Goal: Complete application form: Complete application form

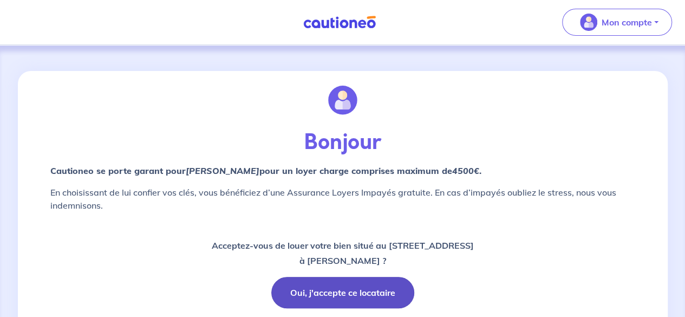
click at [338, 297] on button "Oui, j'accepte ce locataire" at bounding box center [342, 292] width 143 height 31
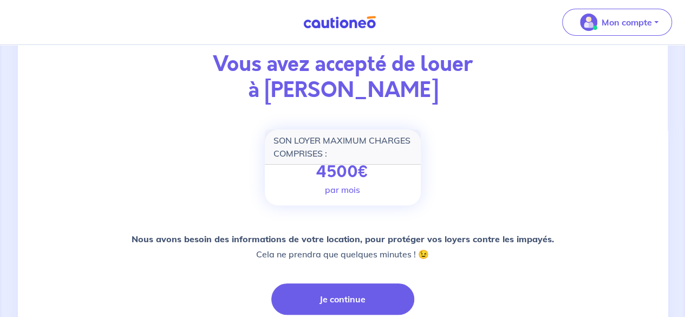
scroll to position [108, 0]
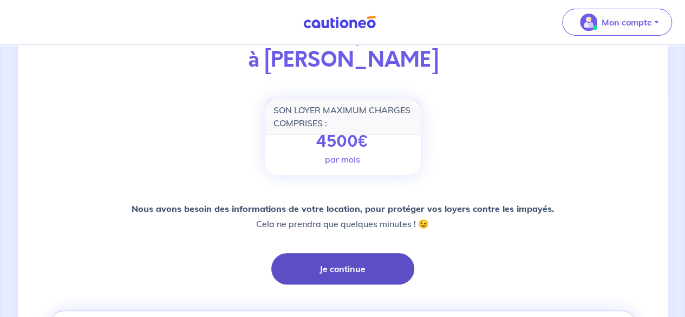
click at [359, 261] on button "Je continue" at bounding box center [342, 268] width 143 height 31
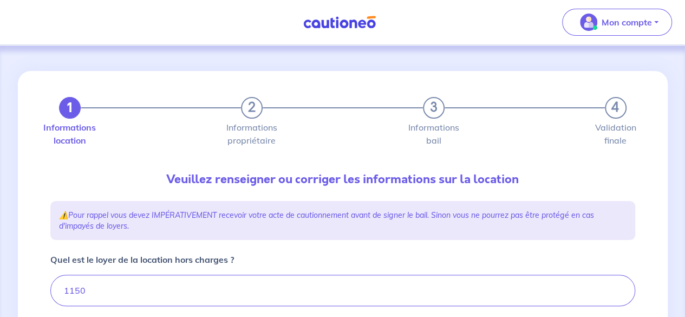
type input "1300"
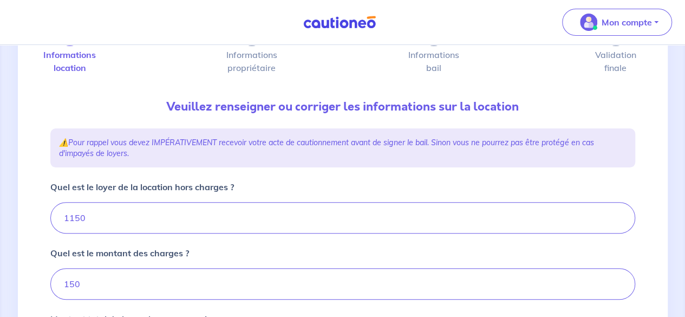
scroll to position [162, 0]
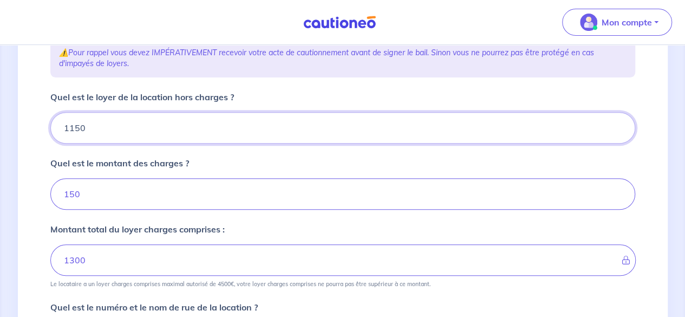
drag, startPoint x: 95, startPoint y: 127, endPoint x: 25, endPoint y: 128, distance: 70.4
click at [25, 128] on div "1 2 3 4 Informations location Informations propriétaire Informations bail Valid…" at bounding box center [343, 276] width 650 height 734
type input "12"
type input "151"
type input "121"
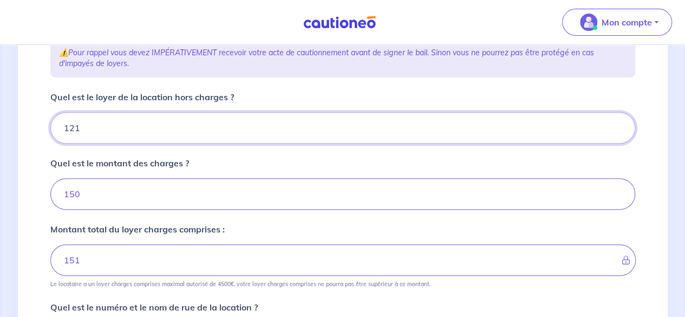
type input "162"
type input "1210"
type input "1360"
type input "1210"
click at [121, 200] on input "150" at bounding box center [342, 193] width 585 height 31
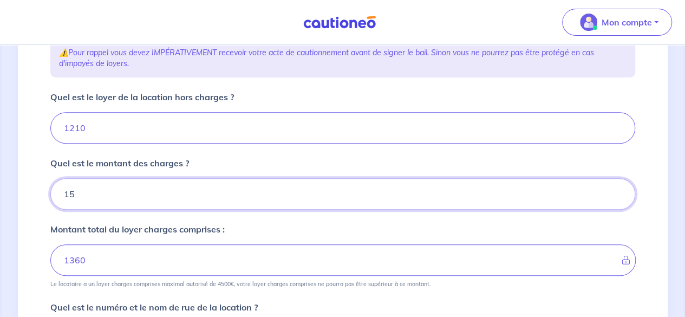
type input "1"
type input "1210"
type input "90"
type input "1300"
type input "90"
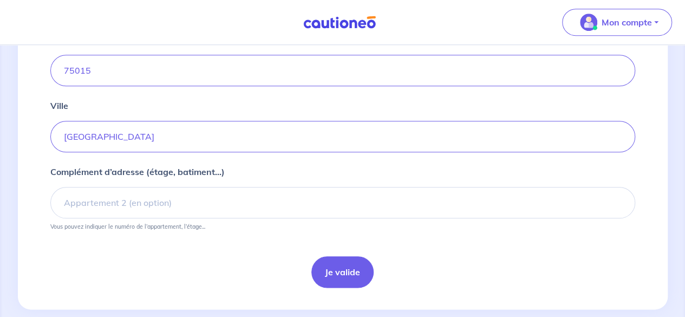
scroll to position [511, 0]
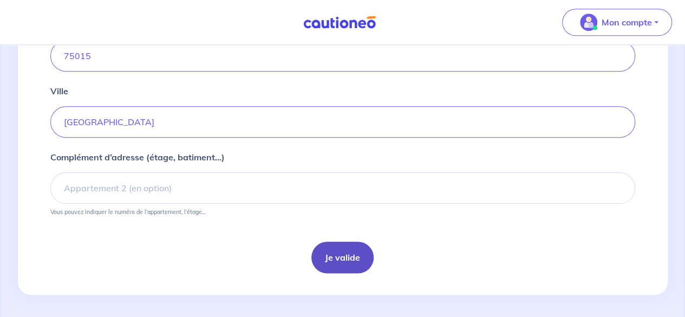
click at [341, 250] on button "Je valide" at bounding box center [342, 256] width 62 height 31
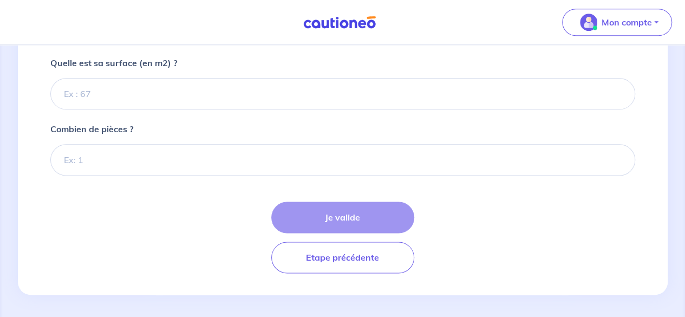
scroll to position [567, 0]
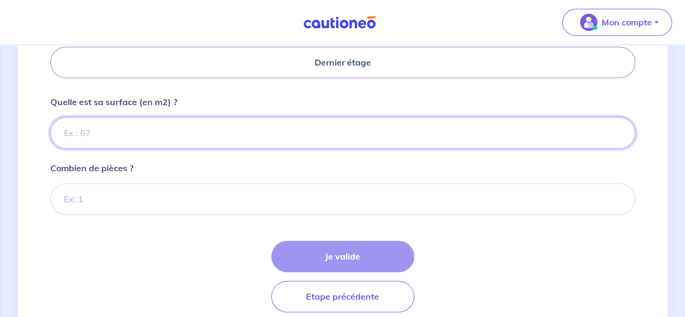
click at [179, 134] on input "Quelle est sa surface (en m2) ?" at bounding box center [342, 132] width 585 height 31
type input "28"
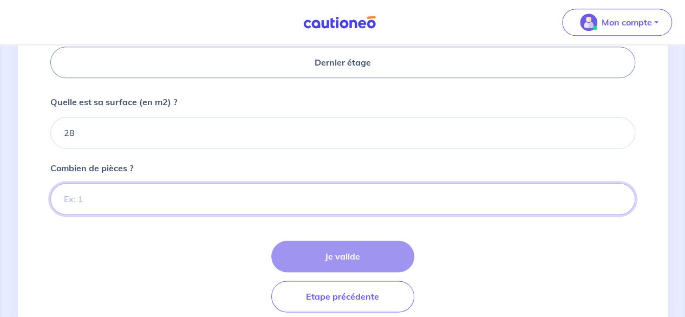
click at [159, 202] on input "Combien de pièces ?" at bounding box center [342, 198] width 585 height 31
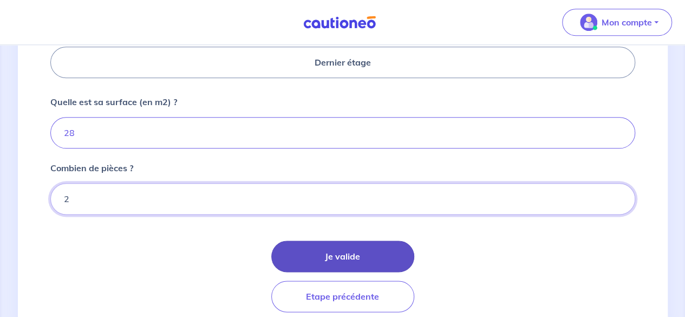
type input "2"
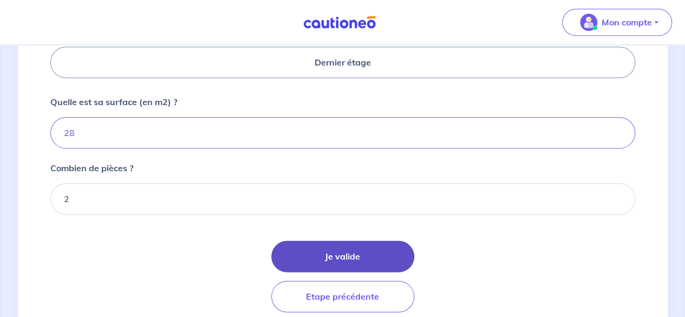
click at [303, 251] on button "Je valide" at bounding box center [342, 255] width 143 height 31
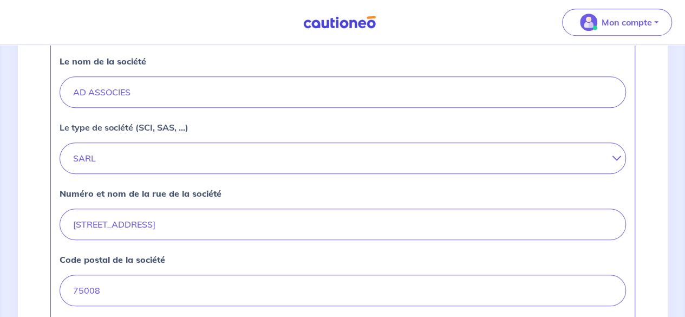
scroll to position [597, 0]
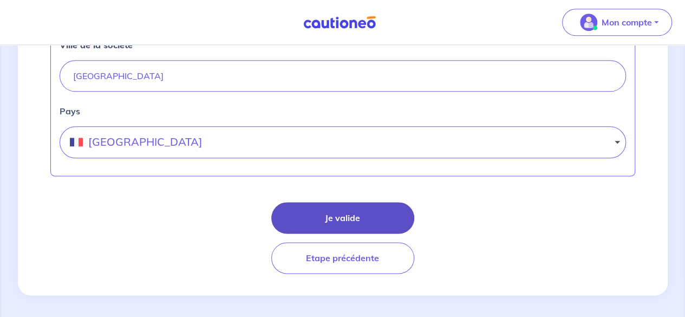
click at [348, 215] on button "Je valide" at bounding box center [342, 217] width 143 height 31
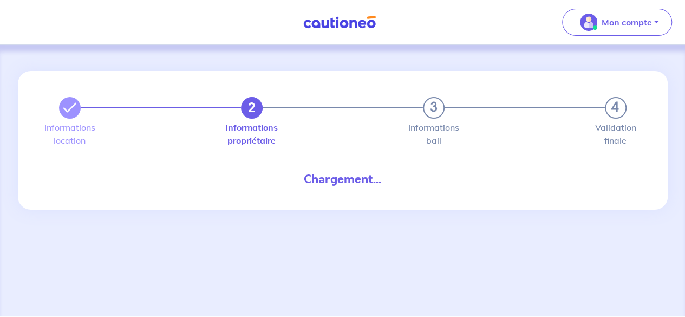
select select "FR"
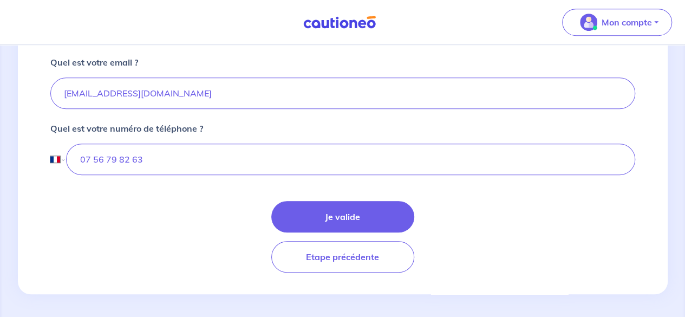
scroll to position [364, 0]
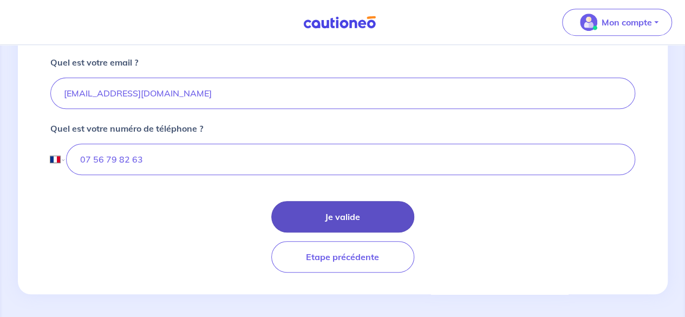
click at [310, 212] on button "Je valide" at bounding box center [342, 216] width 143 height 31
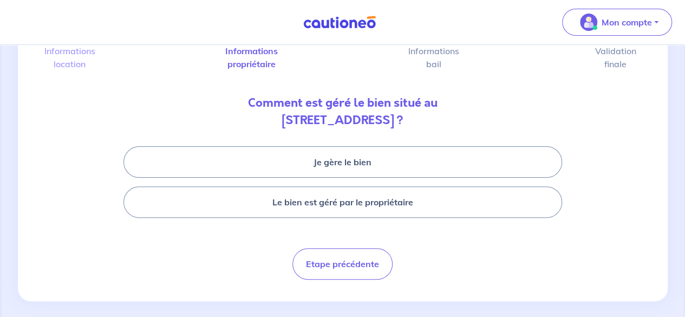
scroll to position [81, 0]
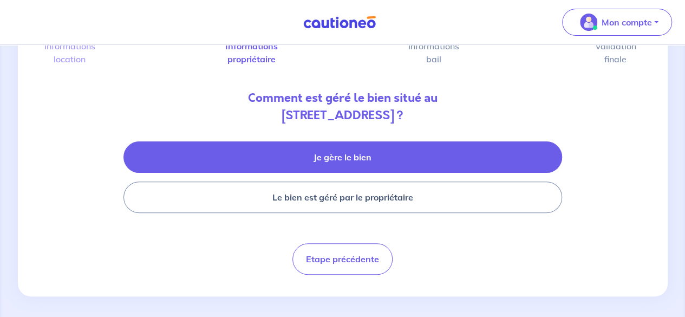
click at [326, 160] on button "Je gère le bien" at bounding box center [342, 156] width 439 height 31
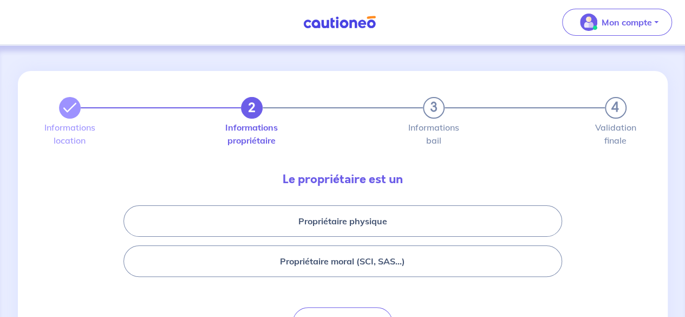
scroll to position [67, 0]
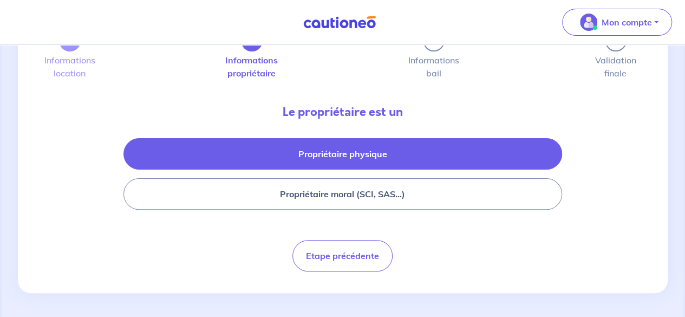
click at [315, 162] on button "Propriétaire physique" at bounding box center [342, 153] width 439 height 31
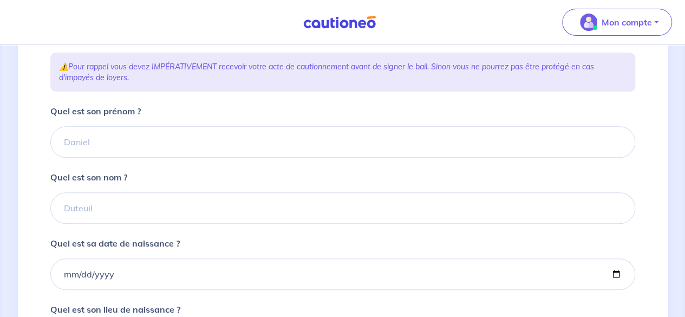
scroll to position [175, 0]
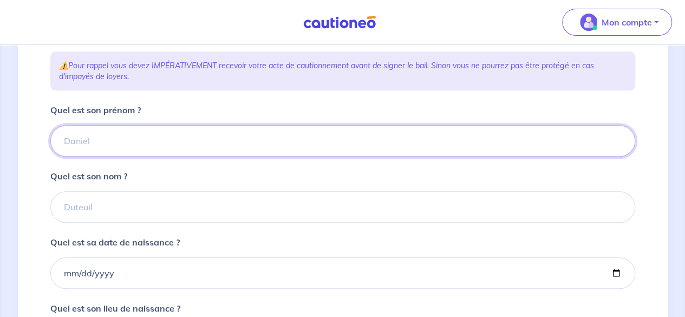
click at [257, 134] on input "Quel est son prénom ?" at bounding box center [342, 140] width 585 height 31
type input "[PERSON_NAME]"
click at [198, 189] on div "Quel est son nom ?" at bounding box center [342, 195] width 585 height 53
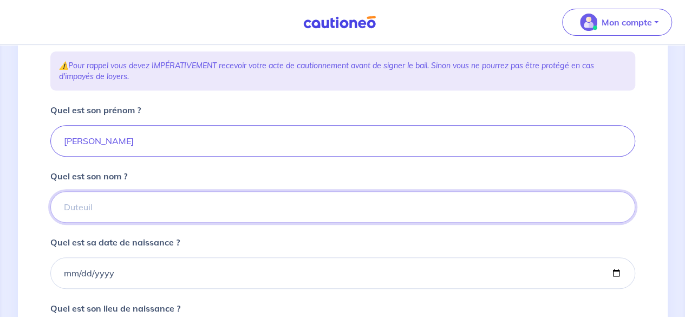
click at [154, 208] on input "Quel est son nom ?" at bounding box center [342, 206] width 585 height 31
type input "Galan"
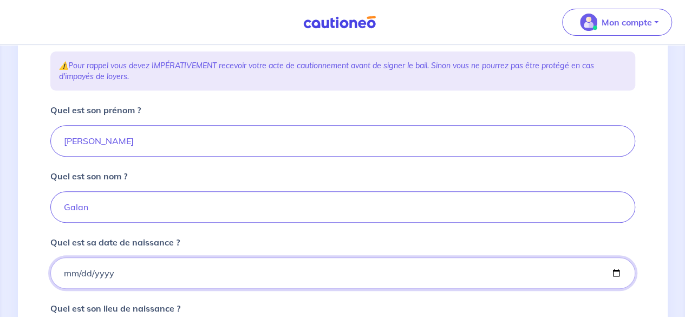
click at [126, 270] on input "Quel est sa date de naissance ?" at bounding box center [342, 272] width 585 height 31
type input "[DATE]"
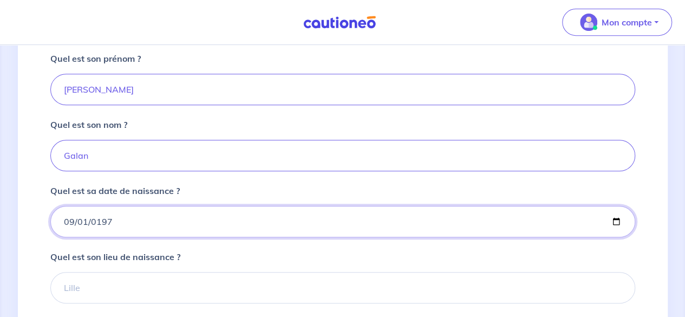
scroll to position [284, 0]
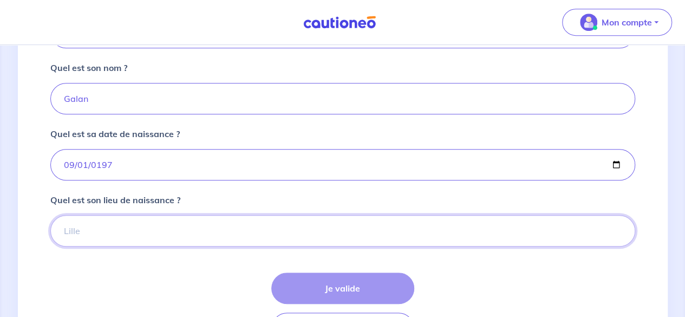
click at [155, 230] on input "Quel est son lieu de naissance ?" at bounding box center [342, 230] width 585 height 31
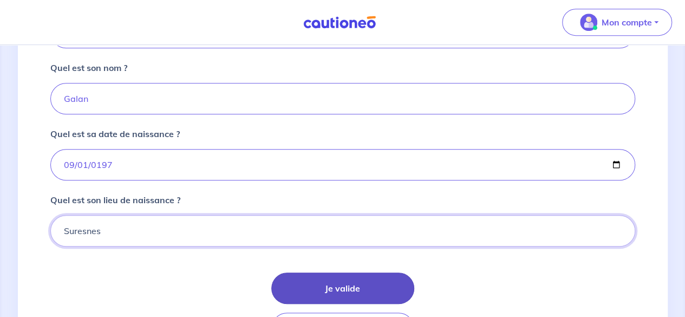
type input "Suresnes"
click at [337, 282] on button "Je valide" at bounding box center [342, 287] width 143 height 31
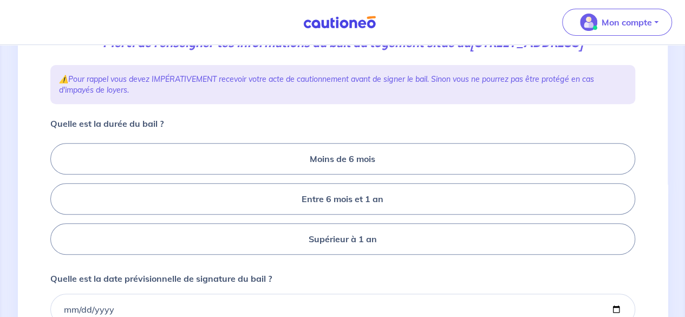
scroll to position [162, 0]
click at [261, 233] on label "Supérieur à 1 an" at bounding box center [342, 238] width 585 height 31
click at [57, 202] on input "Supérieur à 1 an" at bounding box center [53, 198] width 7 height 7
radio input "true"
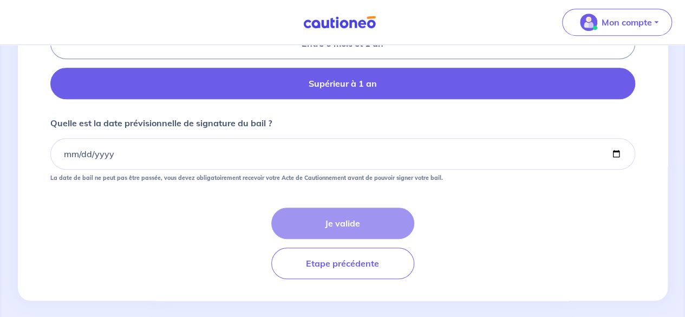
scroll to position [324, 0]
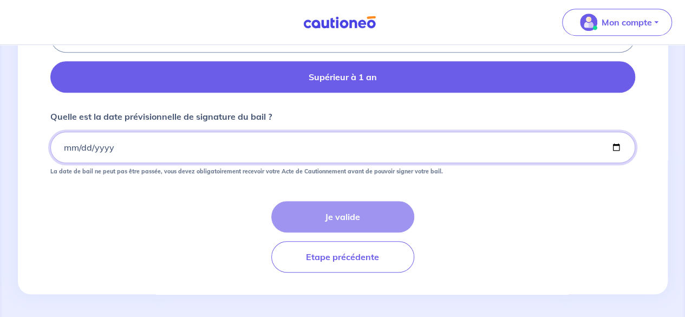
click at [145, 145] on input "Quelle est la date prévisionnelle de signature du bail ?" at bounding box center [342, 147] width 585 height 31
click at [66, 141] on input "Quelle est la date prévisionnelle de signature du bail ?" at bounding box center [342, 147] width 585 height 31
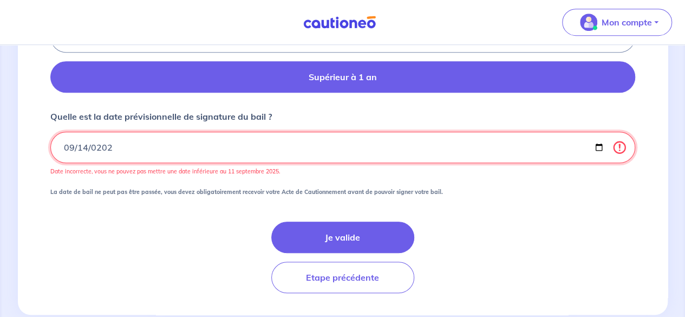
type input "[DATE]"
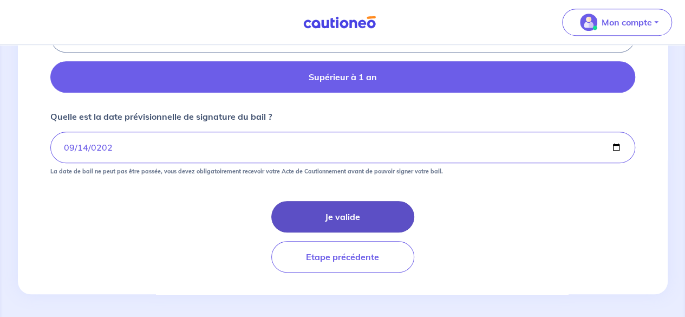
click at [315, 225] on button "Je valide" at bounding box center [342, 216] width 143 height 31
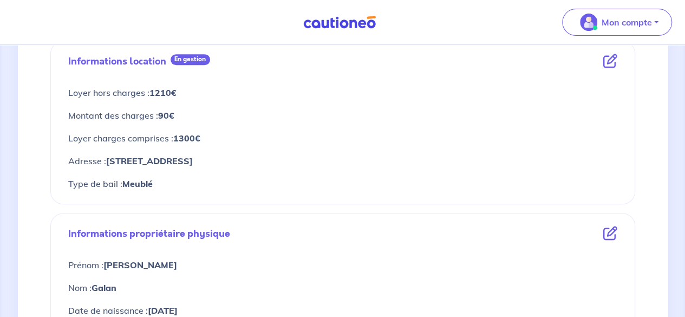
scroll to position [566, 0]
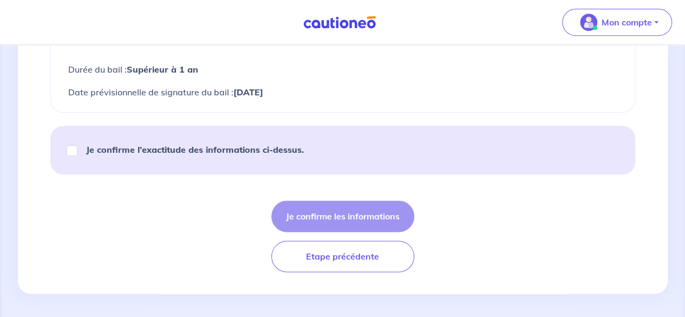
click at [236, 153] on strong "Je confirme l’exactitude des informations ci-dessus." at bounding box center [195, 149] width 218 height 11
click at [77, 153] on input "Je confirme l’exactitude des informations ci-dessus." at bounding box center [72, 150] width 11 height 11
checkbox input "true"
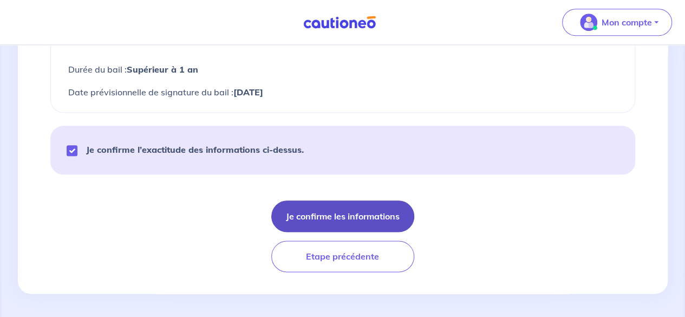
click at [302, 204] on button "Je confirme les informations" at bounding box center [342, 215] width 143 height 31
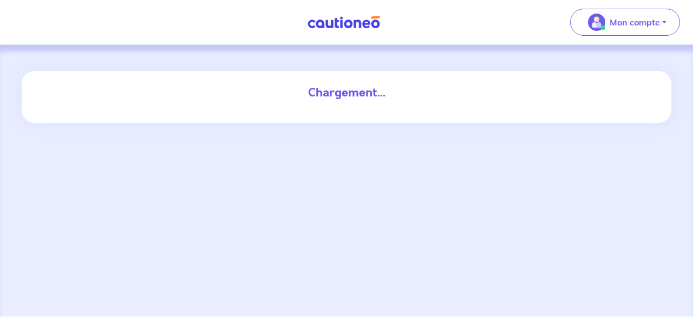
click at [144, 159] on div "Chargement..." at bounding box center [346, 180] width 693 height 271
